Goal: Book appointment/travel/reservation

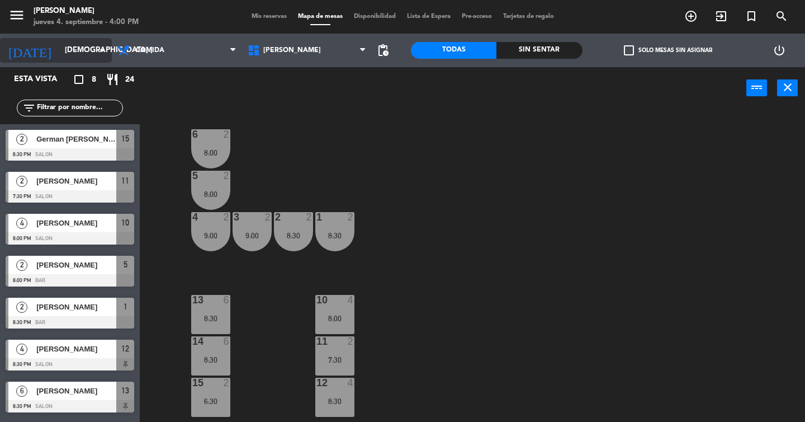
click at [79, 50] on input "[DEMOGRAPHIC_DATA] [DATE]" at bounding box center [108, 50] width 98 height 20
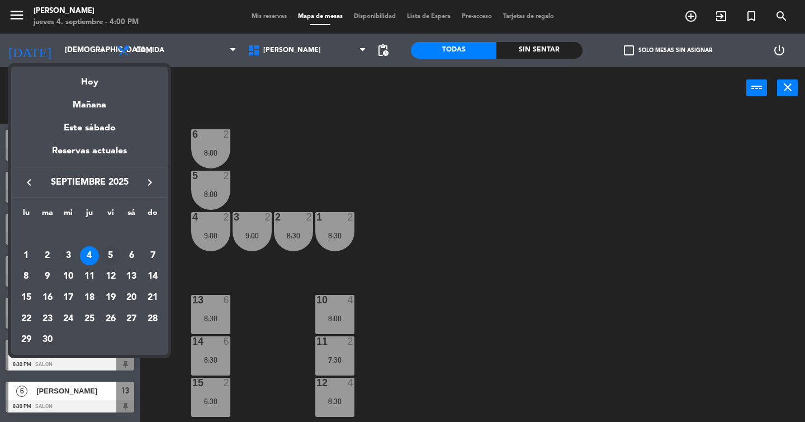
click at [107, 253] on div "5" at bounding box center [110, 255] width 19 height 19
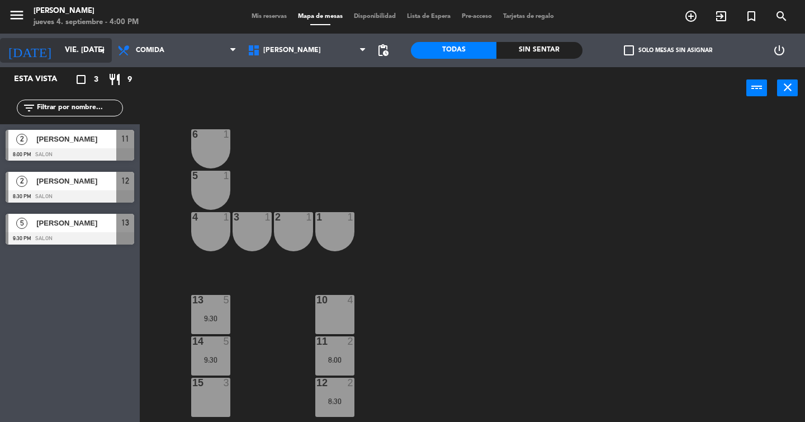
click at [68, 41] on input "vie. [DATE]" at bounding box center [108, 50] width 98 height 20
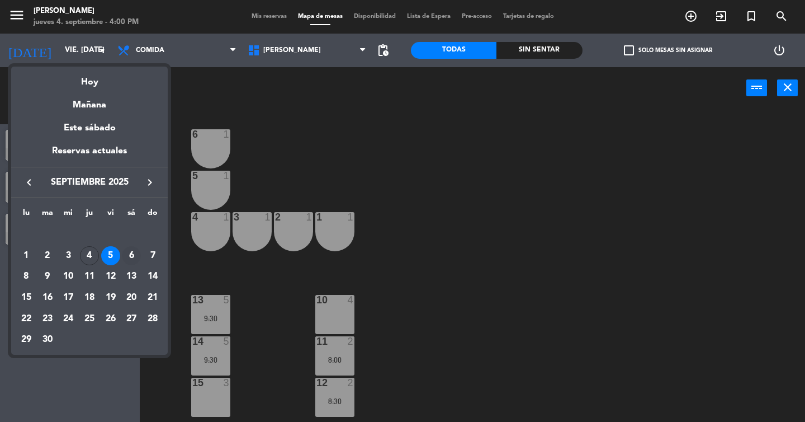
click at [127, 251] on div "6" at bounding box center [131, 255] width 19 height 19
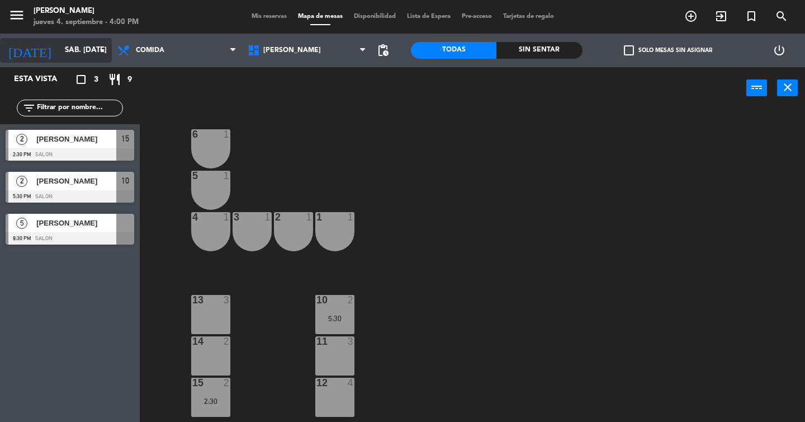
click at [59, 53] on input "sáb. [DATE]" at bounding box center [108, 50] width 98 height 20
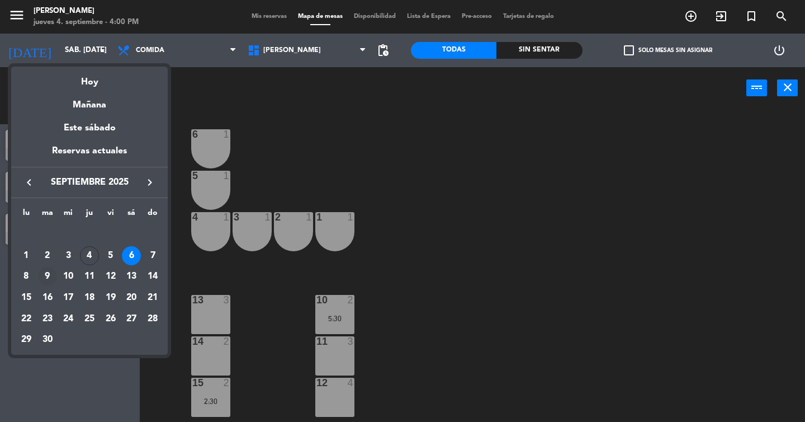
click at [48, 277] on div "9" at bounding box center [47, 276] width 19 height 19
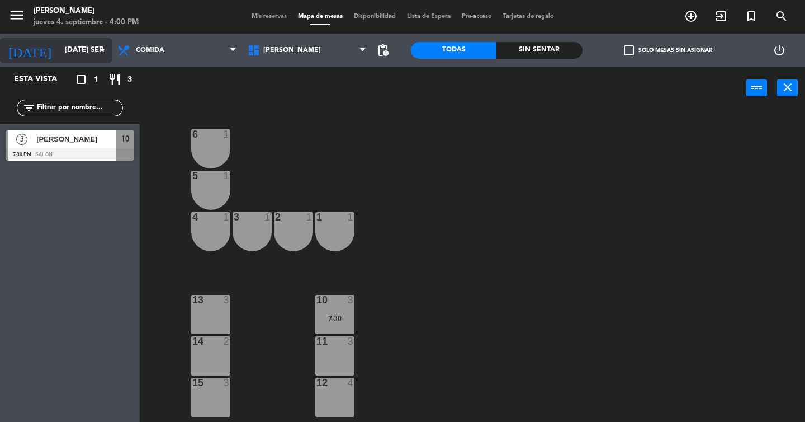
click at [59, 48] on input "[DATE] sep." at bounding box center [108, 50] width 98 height 20
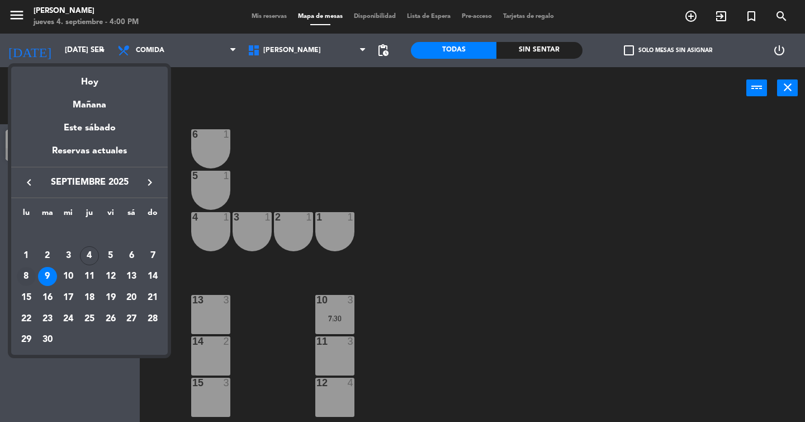
click at [22, 278] on div "8" at bounding box center [26, 276] width 19 height 19
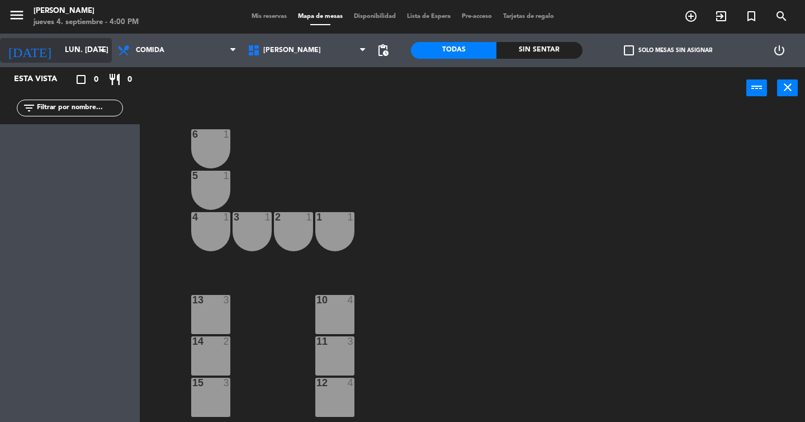
click at [64, 60] on input "lun. [DATE]" at bounding box center [108, 50] width 98 height 20
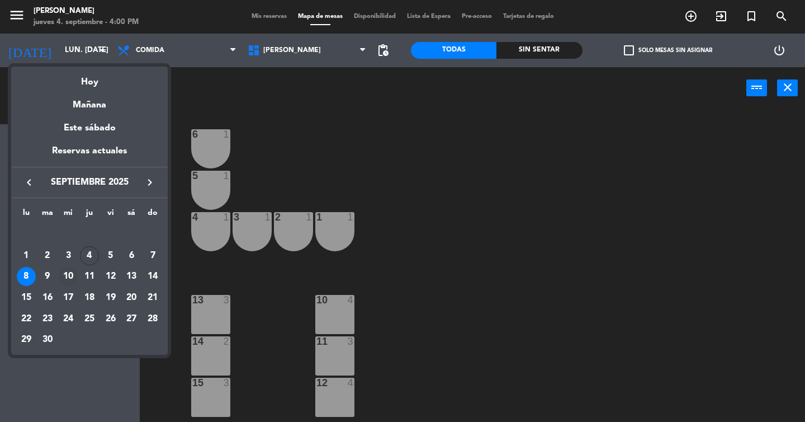
click at [73, 276] on div "10" at bounding box center [68, 276] width 19 height 19
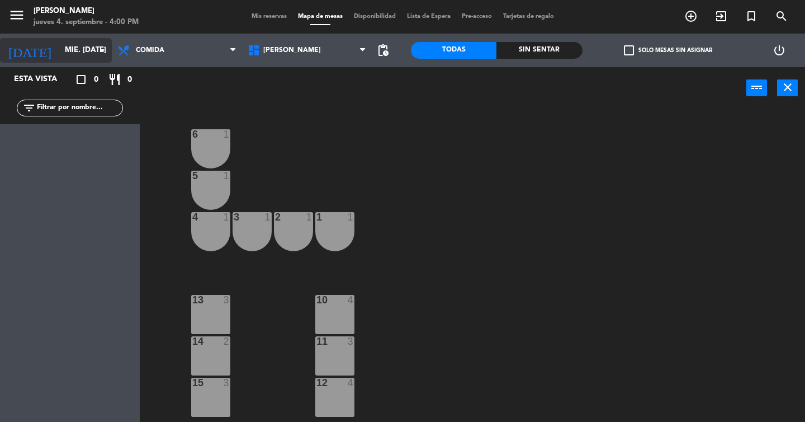
click at [77, 53] on input "mié. [DATE]" at bounding box center [108, 50] width 98 height 20
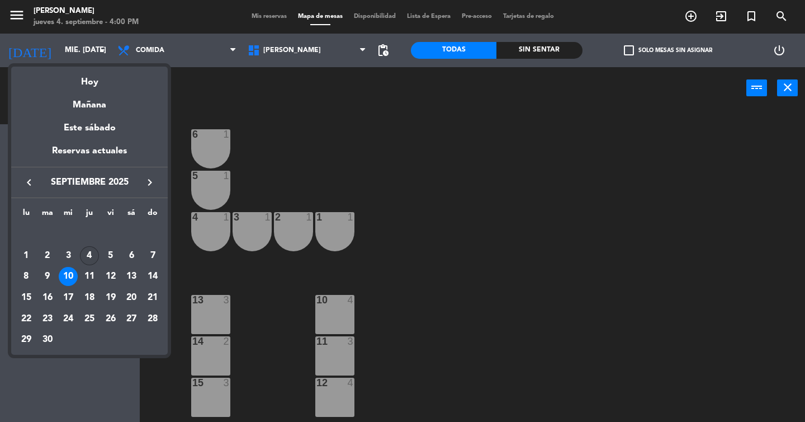
click at [91, 252] on div "4" at bounding box center [89, 255] width 19 height 19
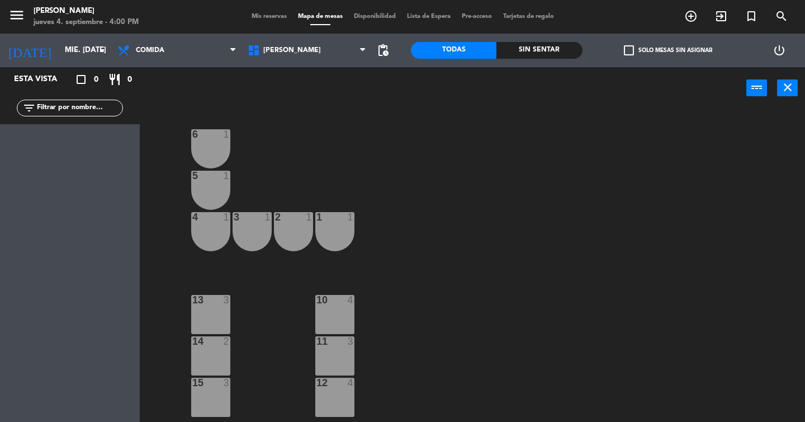
type input "[DEMOGRAPHIC_DATA] [DATE]"
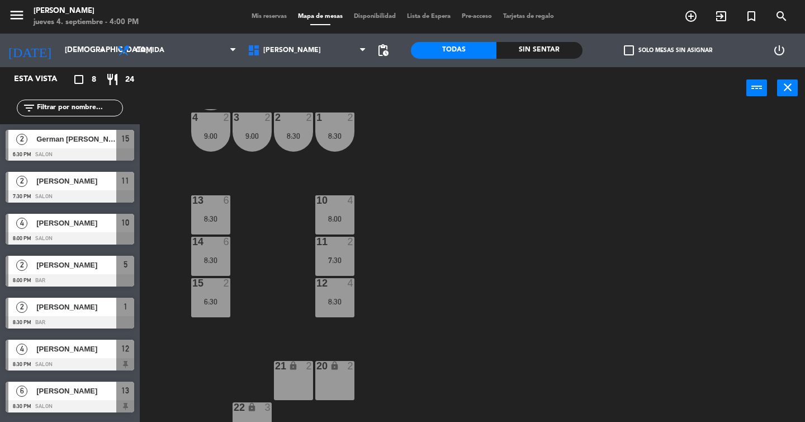
scroll to position [119, 0]
